Goal: Transaction & Acquisition: Purchase product/service

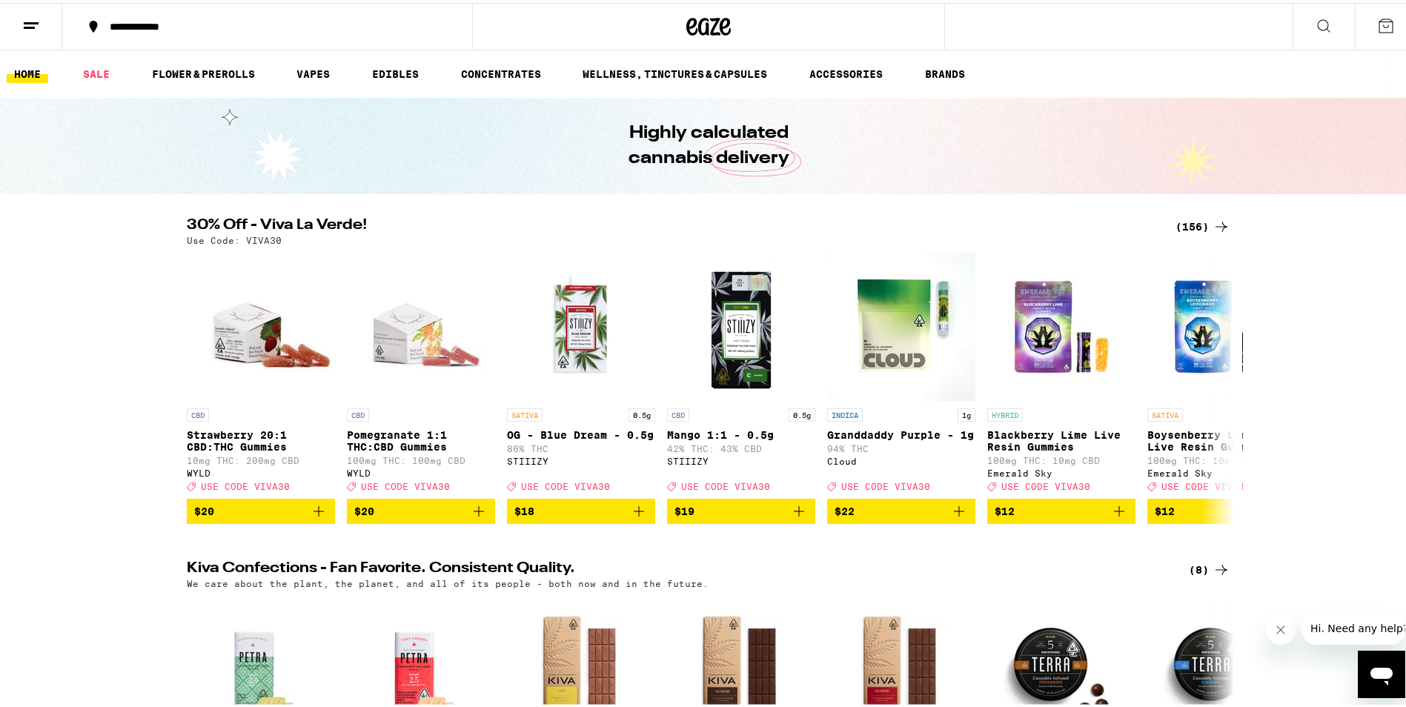
click at [1179, 220] on div "(156)" at bounding box center [1202, 224] width 55 height 18
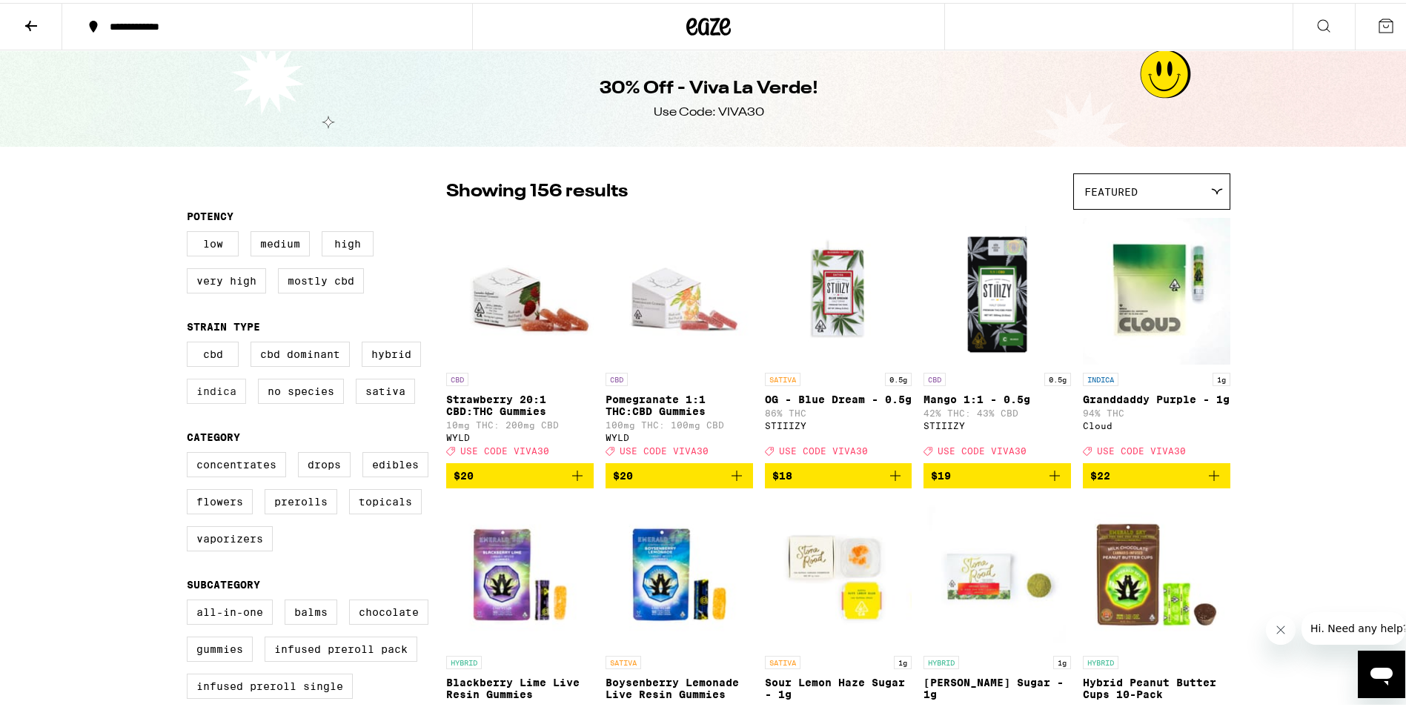
click at [217, 391] on label "Indica" at bounding box center [216, 388] width 59 height 25
click at [190, 342] on input "Indica" at bounding box center [190, 341] width 1 height 1
checkbox input "true"
